Goal: Task Accomplishment & Management: Manage account settings

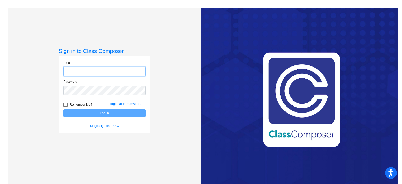
type input "[PERSON_NAME][EMAIL_ADDRESS][PERSON_NAME][DOMAIN_NAME]"
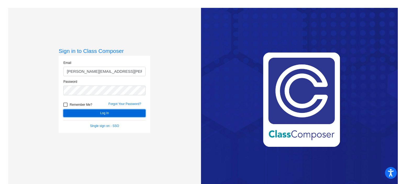
click at [124, 114] on button "Log In" at bounding box center [104, 113] width 82 height 8
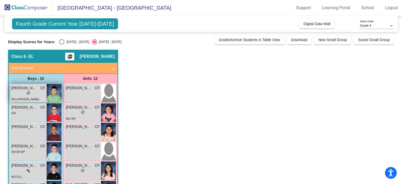
click at [37, 89] on span "[PERSON_NAME]" at bounding box center [25, 88] width 26 height 6
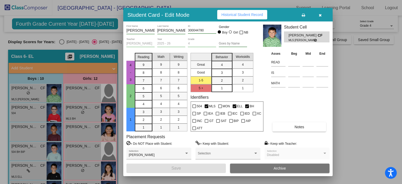
click at [25, 108] on div at bounding box center [201, 92] width 402 height 184
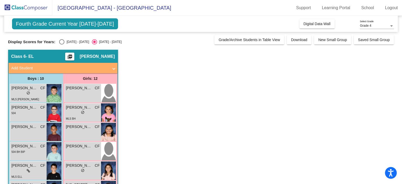
click at [54, 17] on div "Fourth Grade Current Year [DATE]-[DATE] Add, Move, or Retain Students Off On In…" at bounding box center [201, 24] width 394 height 16
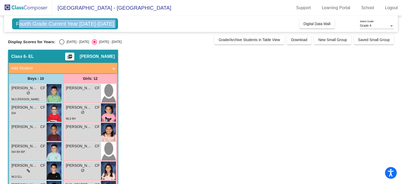
click at [54, 17] on div "Fourth Grade Current Year [DATE]-[DATE] Add, Move, or Retain Students Off On In…" at bounding box center [201, 24] width 394 height 16
click at [73, 57] on mat-icon "picture_as_pdf" at bounding box center [70, 57] width 6 height 7
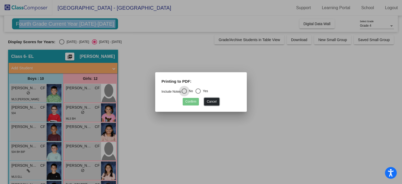
click at [210, 101] on button "Cancel" at bounding box center [211, 102] width 15 height 8
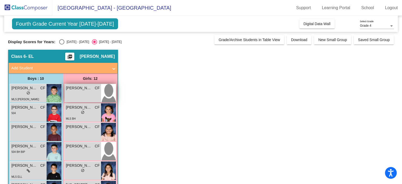
click at [81, 92] on div "[PERSON_NAME] CF lock do_not_disturb_alt" at bounding box center [83, 93] width 36 height 18
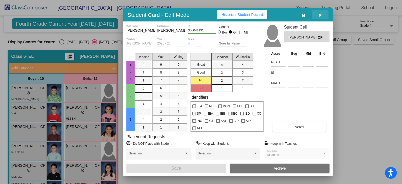
click at [320, 14] on icon "button" at bounding box center [320, 15] width 3 height 4
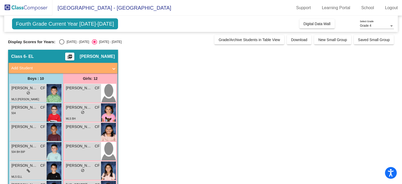
click at [62, 41] on div "Select an option" at bounding box center [61, 41] width 5 height 5
click at [62, 45] on input "[DATE] - [DATE]" at bounding box center [62, 45] width 0 height 0
radio input "true"
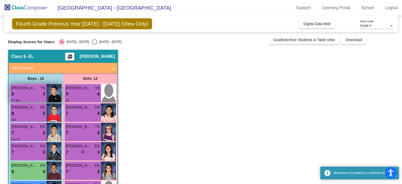
click at [28, 94] on div "9 lock do_not_disturb_alt 3" at bounding box center [29, 94] width 34 height 7
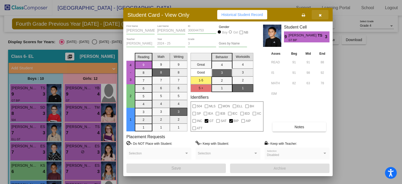
click at [319, 13] on span "button" at bounding box center [320, 15] width 3 height 4
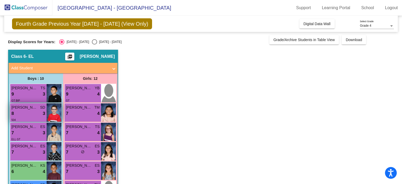
click at [40, 111] on div "8 lock do_not_disturb_alt 3" at bounding box center [29, 113] width 34 height 7
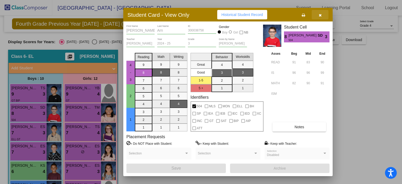
click at [320, 15] on icon "button" at bounding box center [320, 15] width 3 height 4
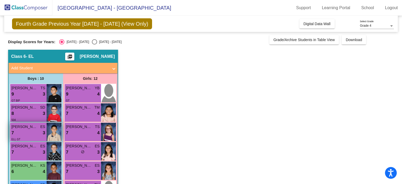
click at [53, 138] on img at bounding box center [54, 132] width 15 height 18
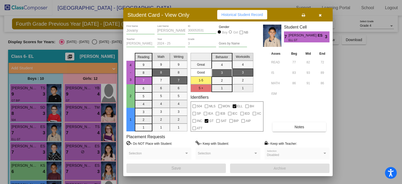
click at [321, 16] on icon "button" at bounding box center [320, 15] width 3 height 4
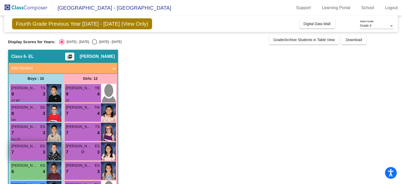
click at [41, 150] on div "7 lock do_not_disturb_alt 3" at bounding box center [29, 152] width 34 height 7
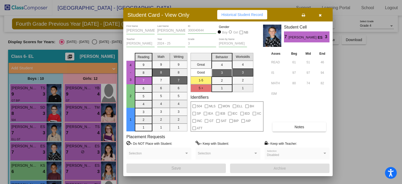
click at [52, 171] on div at bounding box center [201, 92] width 402 height 184
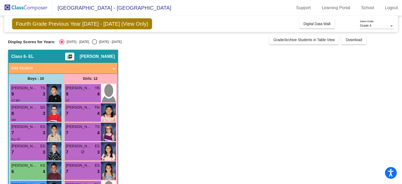
click at [52, 171] on img at bounding box center [54, 171] width 15 height 18
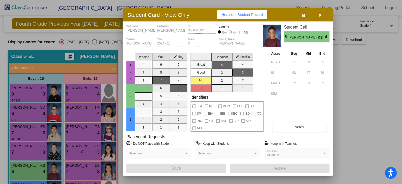
click at [322, 16] on button "button" at bounding box center [320, 14] width 17 height 9
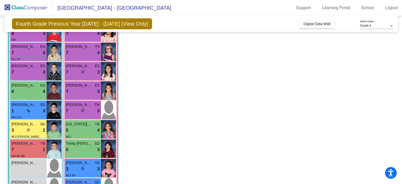
scroll to position [81, 0]
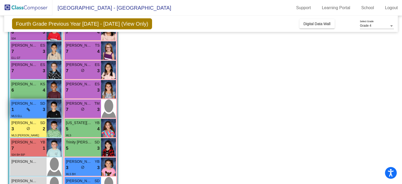
click at [28, 110] on icon at bounding box center [28, 110] width 3 height 4
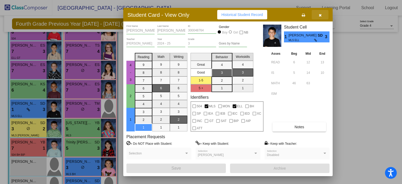
click at [325, 14] on button "button" at bounding box center [320, 14] width 17 height 9
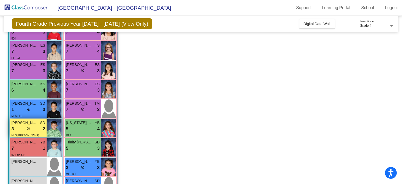
drag, startPoint x: 30, startPoint y: 131, endPoint x: 14, endPoint y: 130, distance: 16.0
click at [14, 130] on div "3 lock do_not_disturb_alt 2" at bounding box center [29, 129] width 34 height 7
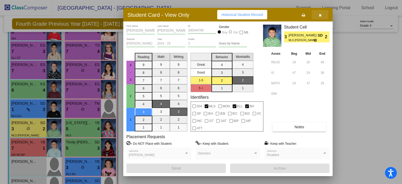
click at [321, 15] on icon "button" at bounding box center [320, 15] width 3 height 4
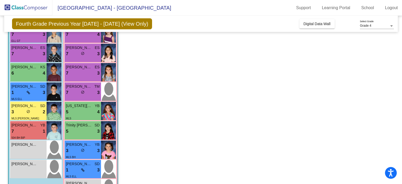
scroll to position [98, 0]
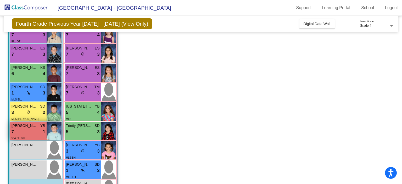
click at [49, 132] on img at bounding box center [54, 131] width 15 height 18
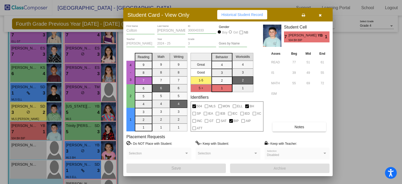
click at [318, 14] on button "button" at bounding box center [320, 14] width 17 height 9
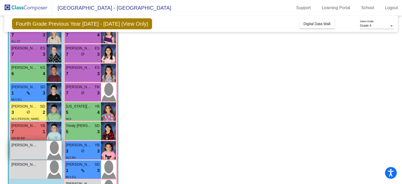
click at [32, 149] on div "[PERSON_NAME] lock do_not_disturb_alt" at bounding box center [28, 150] width 36 height 18
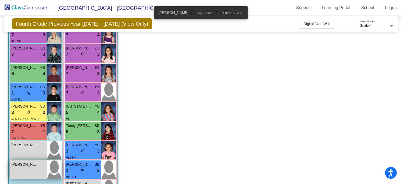
click at [31, 173] on div "[PERSON_NAME] Epienjumbe lock do_not_disturb_alt" at bounding box center [28, 170] width 36 height 18
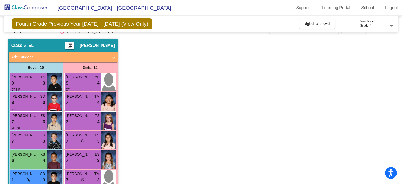
scroll to position [9, 0]
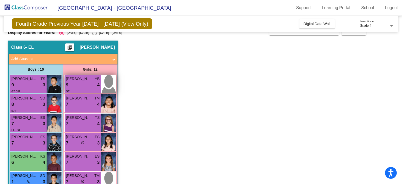
click at [100, 85] on div "[PERSON_NAME] YB 9 lock do_not_disturb_alt 4 GT" at bounding box center [83, 84] width 36 height 18
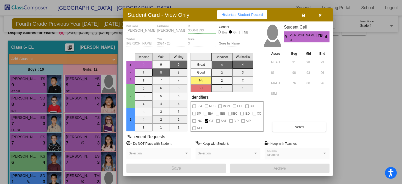
click at [322, 12] on button "button" at bounding box center [320, 14] width 17 height 9
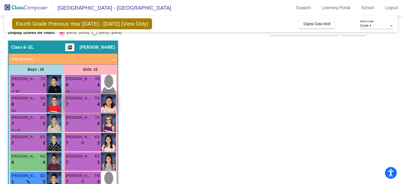
click at [95, 103] on div "7 lock do_not_disturb_alt 4" at bounding box center [83, 104] width 34 height 7
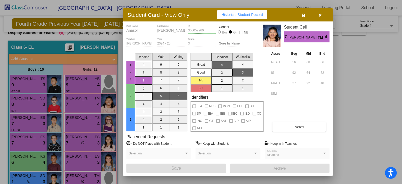
click at [320, 15] on icon "button" at bounding box center [320, 15] width 3 height 4
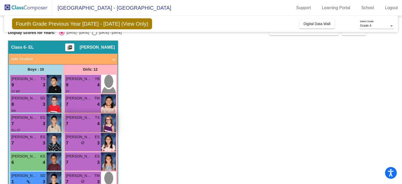
click at [94, 123] on div "7 lock do_not_disturb_alt 4" at bounding box center [83, 123] width 34 height 7
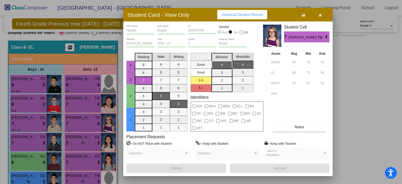
click at [321, 13] on icon "button" at bounding box center [320, 15] width 3 height 4
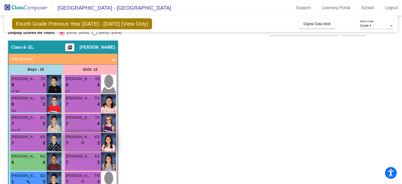
click at [96, 140] on div "7 lock do_not_disturb_alt 3" at bounding box center [83, 143] width 34 height 7
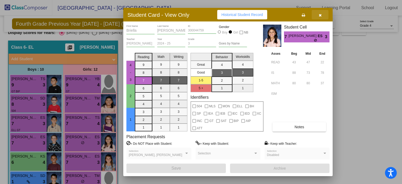
click at [321, 14] on icon "button" at bounding box center [320, 15] width 3 height 4
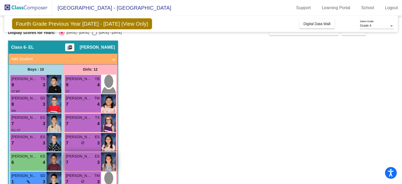
click at [106, 157] on img at bounding box center [108, 161] width 15 height 18
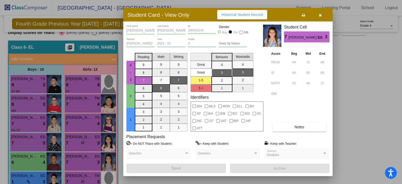
click at [322, 17] on button "button" at bounding box center [320, 14] width 17 height 9
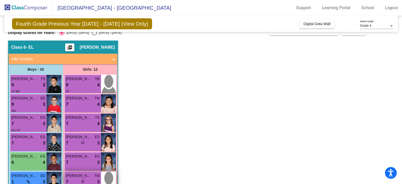
click at [92, 174] on div "[PERSON_NAME] TM" at bounding box center [83, 176] width 34 height 6
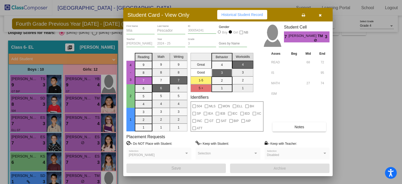
click at [319, 15] on icon "button" at bounding box center [320, 15] width 3 height 4
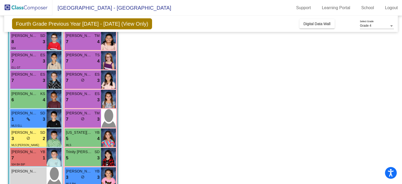
scroll to position [77, 0]
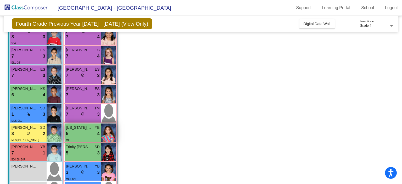
click at [108, 132] on img at bounding box center [108, 133] width 15 height 18
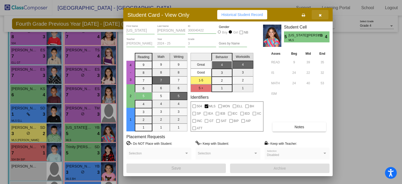
drag, startPoint x: 322, startPoint y: 16, endPoint x: 324, endPoint y: 14, distance: 2.8
click at [324, 14] on button "button" at bounding box center [320, 14] width 17 height 9
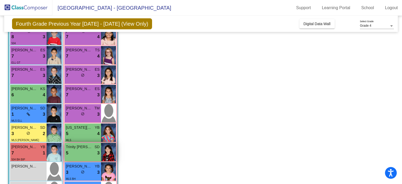
drag, startPoint x: 91, startPoint y: 150, endPoint x: 102, endPoint y: 157, distance: 13.3
click at [102, 157] on img at bounding box center [108, 152] width 15 height 18
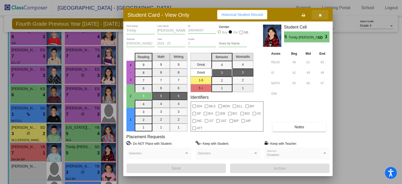
click at [322, 14] on button "button" at bounding box center [320, 14] width 17 height 9
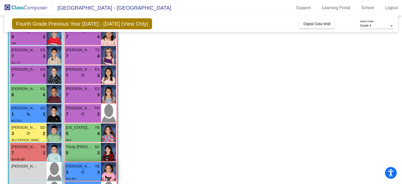
click at [106, 165] on img at bounding box center [108, 171] width 15 height 18
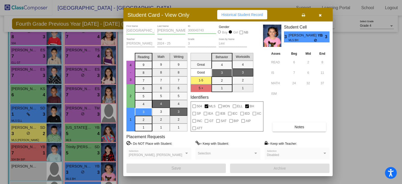
click at [321, 15] on icon "button" at bounding box center [320, 15] width 3 height 4
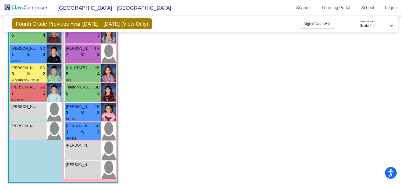
scroll to position [140, 0]
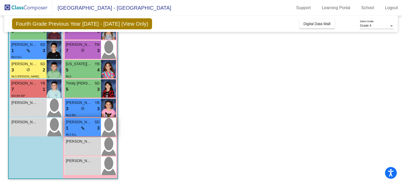
click at [94, 130] on div "1 lock do_not_disturb_alt 3" at bounding box center [83, 128] width 34 height 7
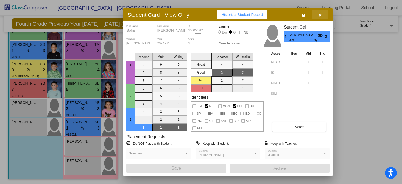
click at [319, 10] on button "button" at bounding box center [320, 14] width 17 height 9
